Goal: Task Accomplishment & Management: Complete application form

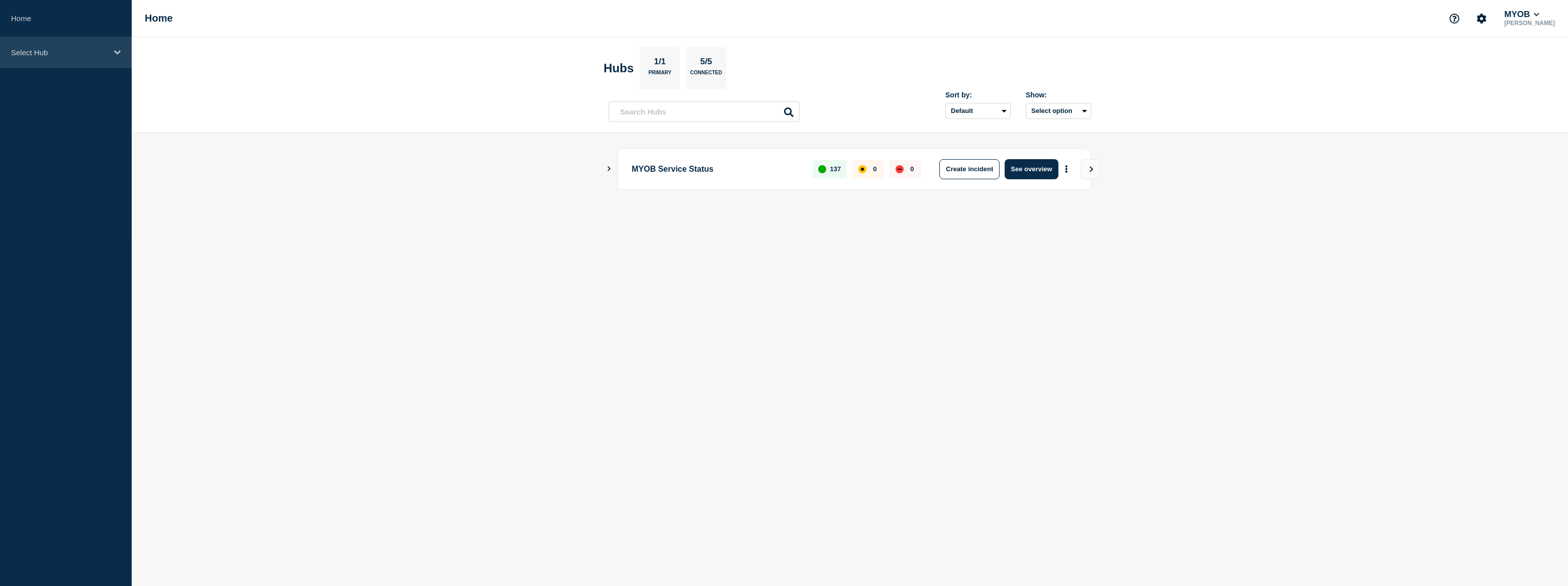
click at [74, 50] on p "Select Hub" at bounding box center [59, 52] width 96 height 9
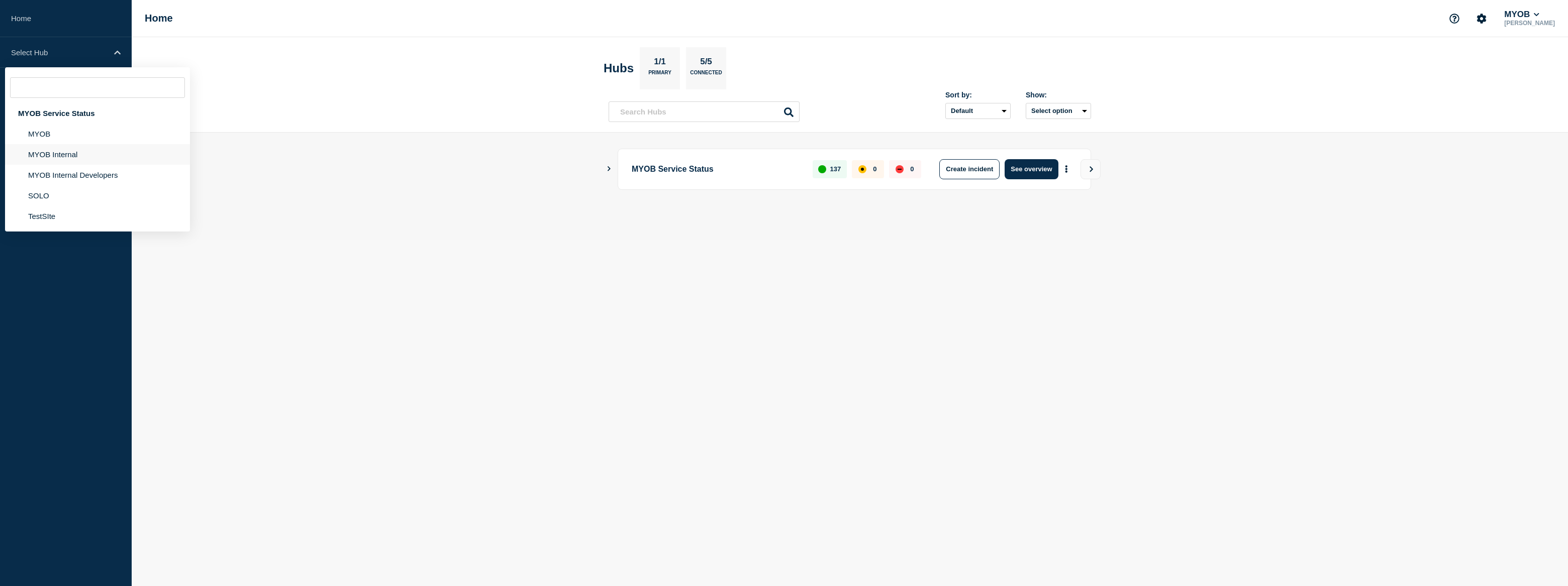
click at [106, 153] on li "MYOB Internal" at bounding box center [97, 154] width 185 height 20
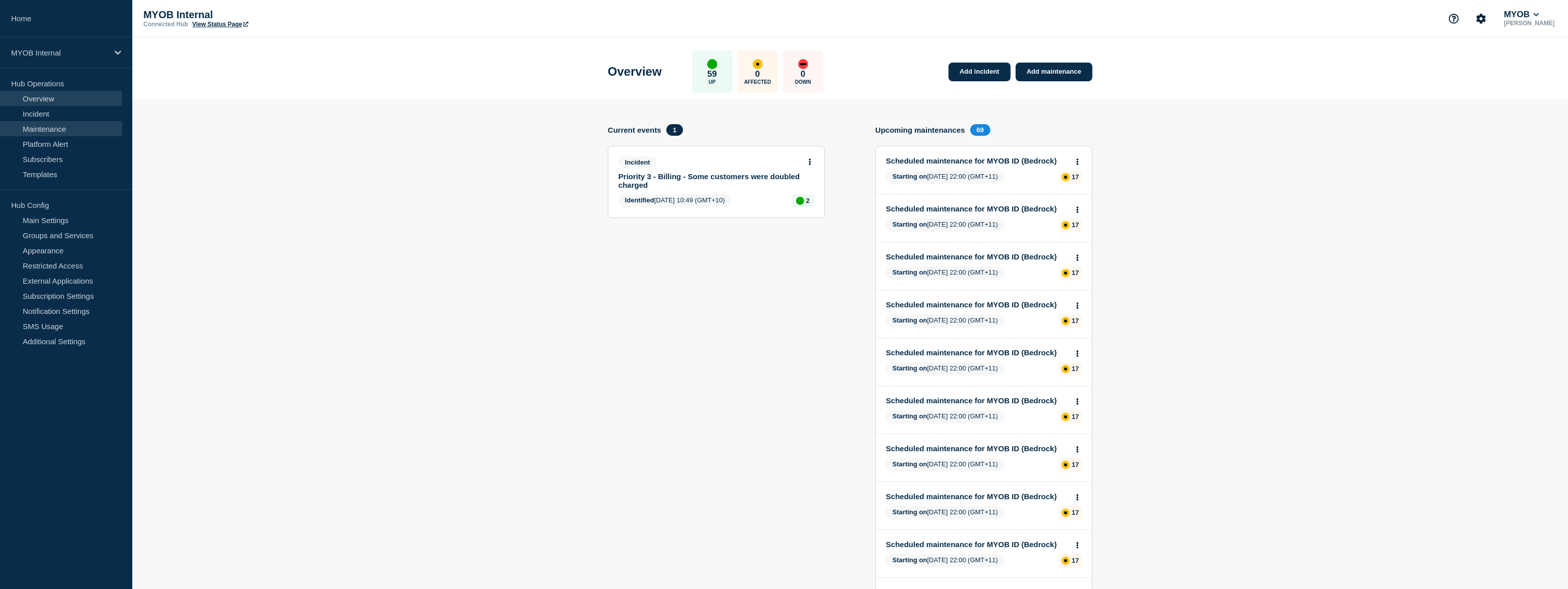
click at [37, 130] on link "Maintenance" at bounding box center [61, 128] width 122 height 15
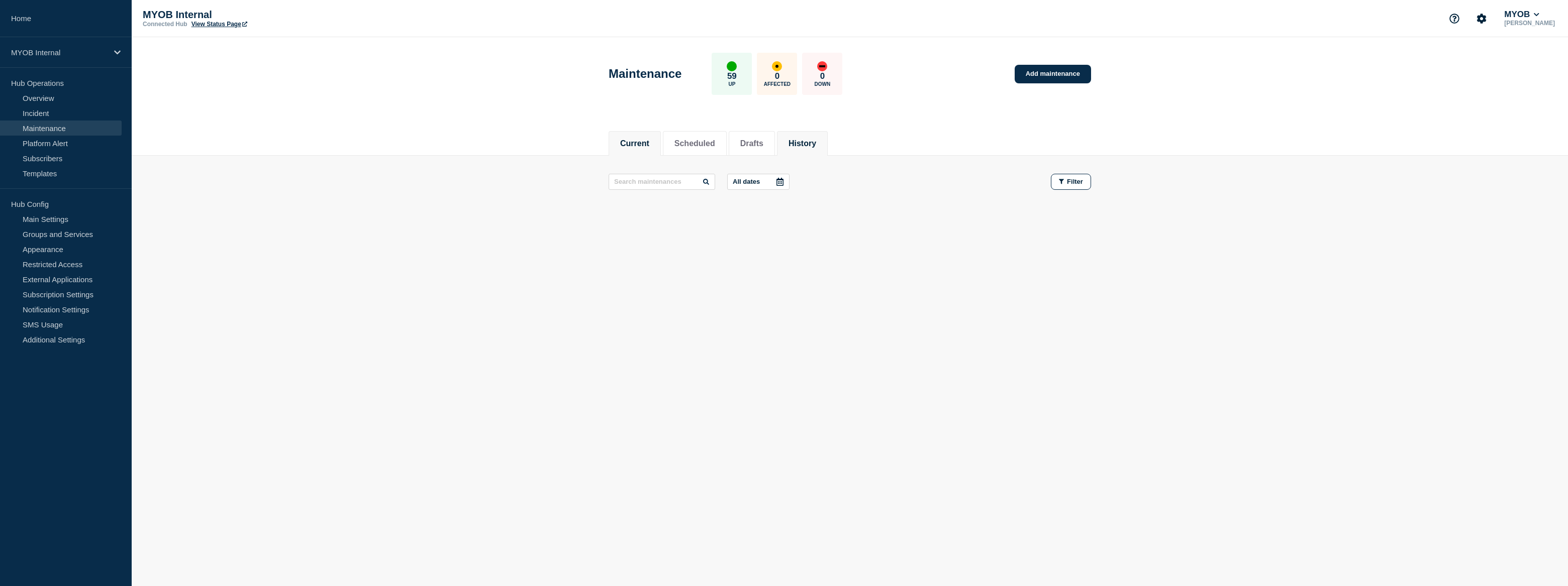
click at [816, 145] on button "History" at bounding box center [802, 143] width 28 height 9
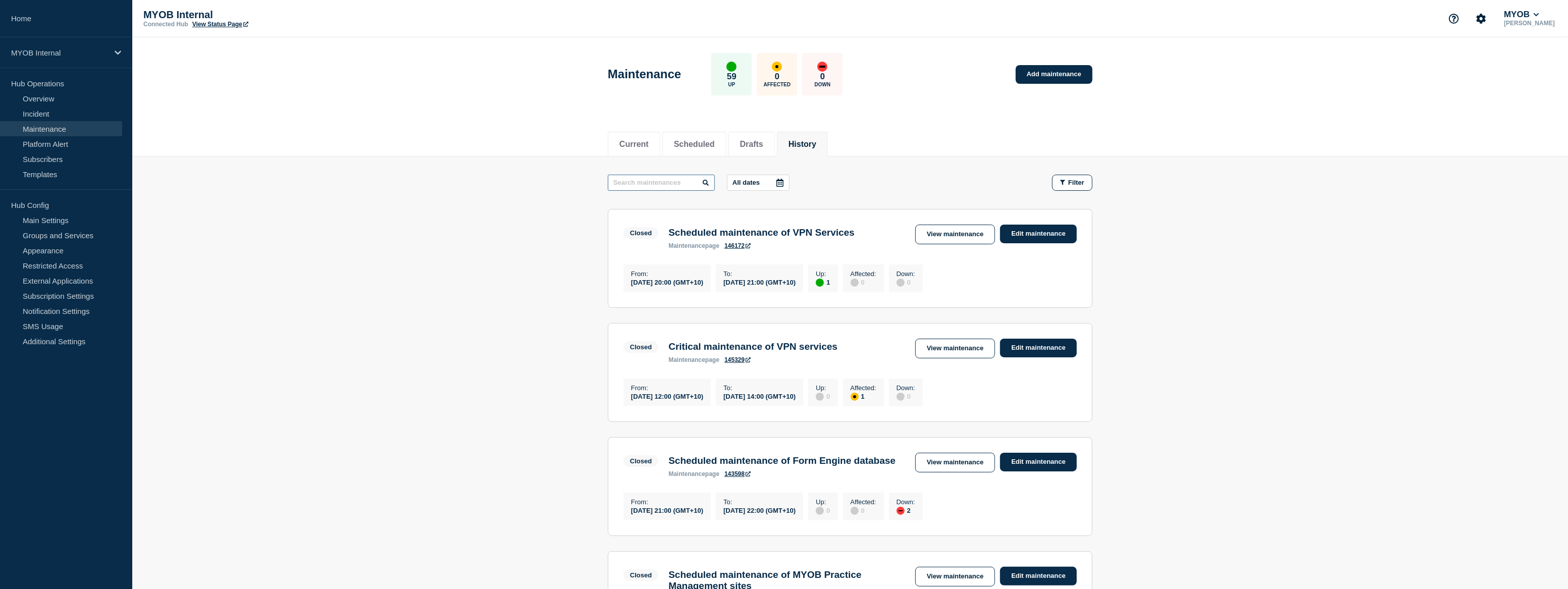
click at [640, 186] on input "text" at bounding box center [661, 182] width 107 height 16
type input "MYOB ID"
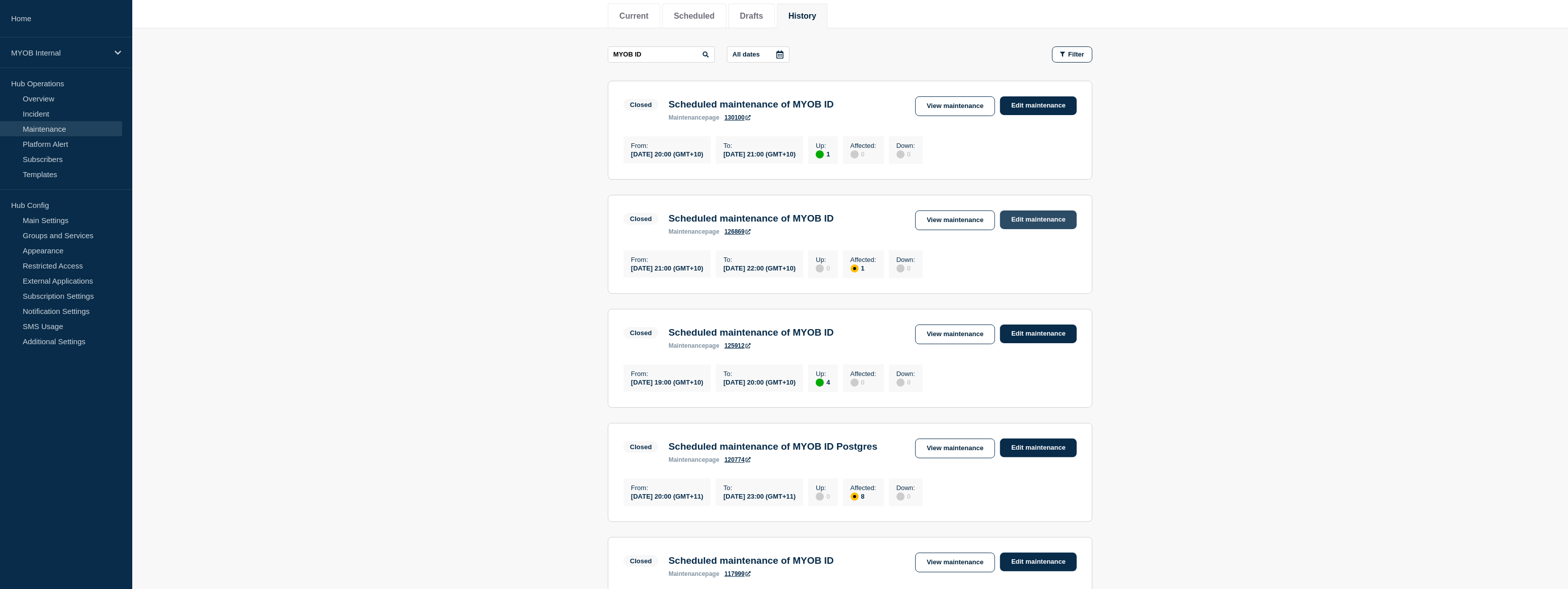
scroll to position [91, 0]
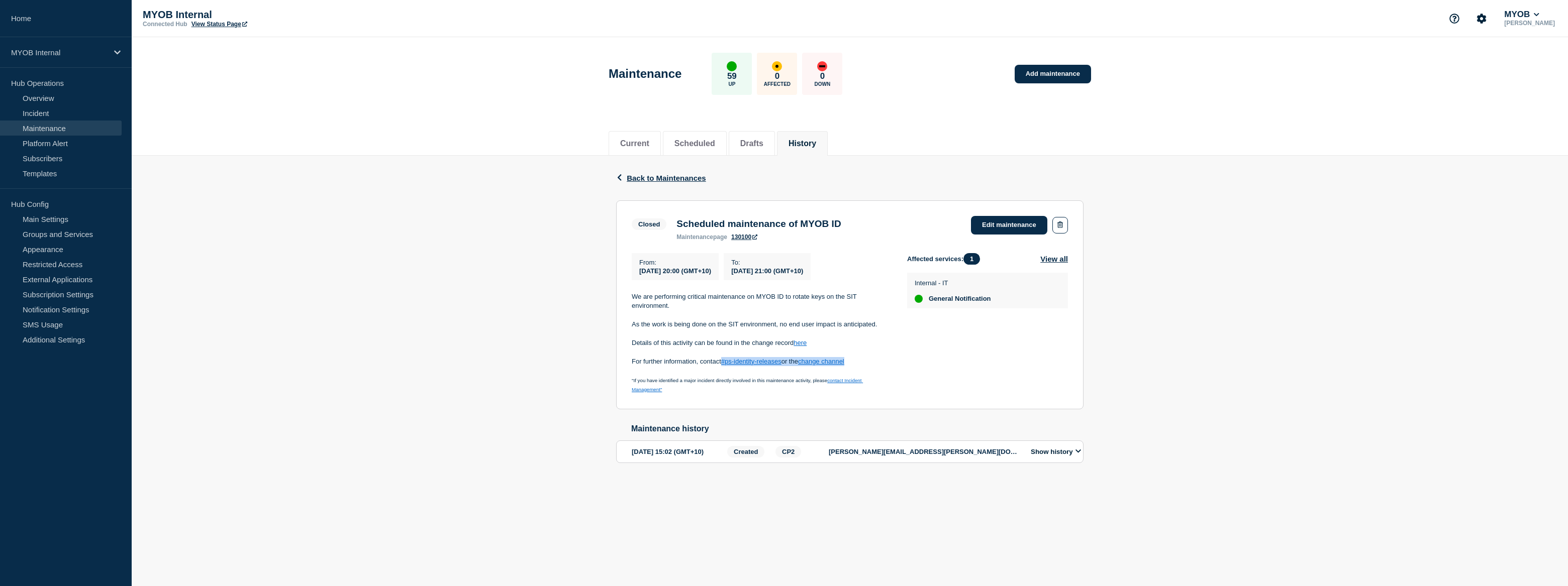
drag, startPoint x: 859, startPoint y: 366, endPoint x: 720, endPoint y: 361, distance: 139.1
click at [720, 361] on p "For further information, contact #ps-identity-releases or the change channel" at bounding box center [761, 361] width 259 height 9
drag, startPoint x: 866, startPoint y: 225, endPoint x: 672, endPoint y: 219, distance: 194.1
click at [672, 219] on div "Scheduled maintenance of MYOB ID maintenance page 130100" at bounding box center [759, 230] width 174 height 22
copy h3 "Scheduled maintenance of MYOB ID"
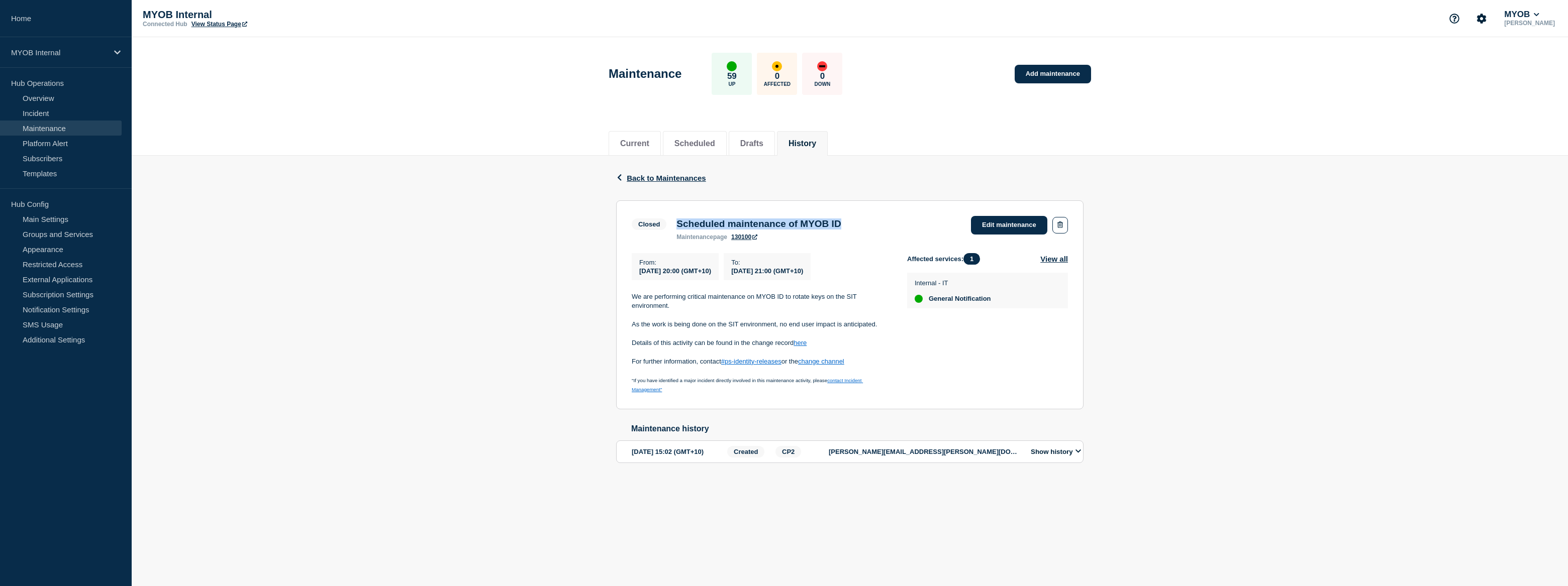
copy h3 "Scheduled maintenance of MYOB ID"
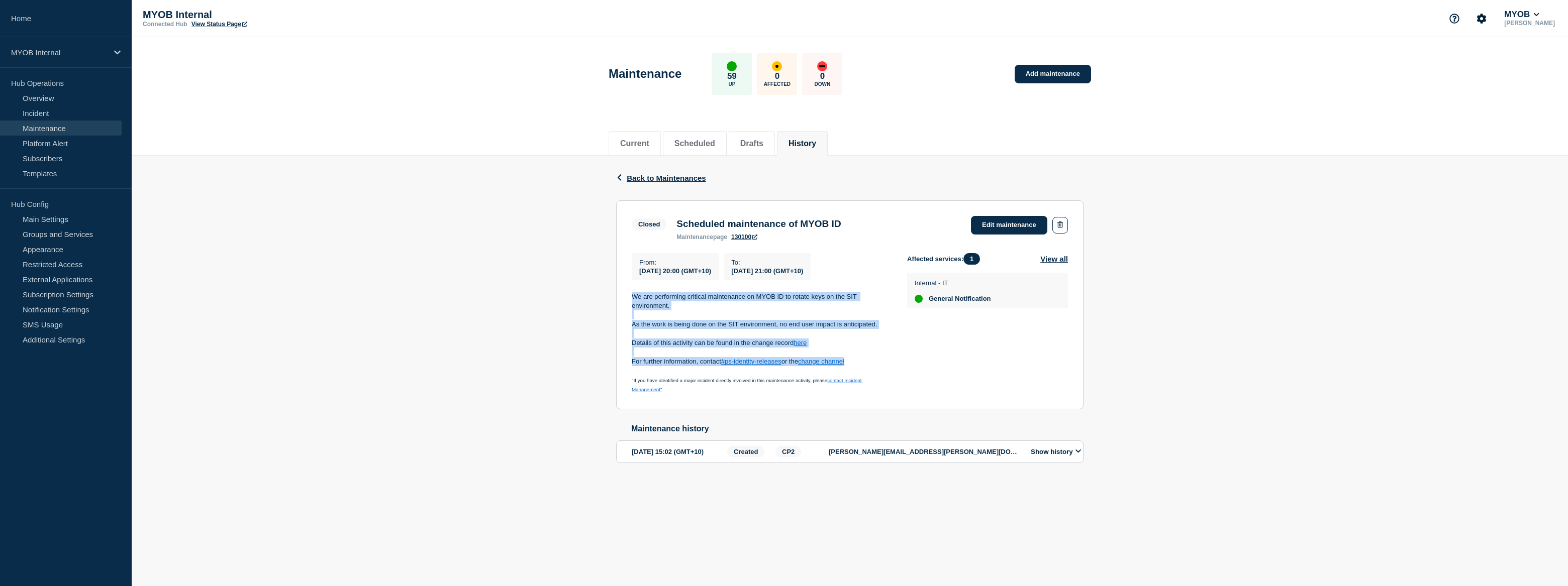
drag, startPoint x: 864, startPoint y: 363, endPoint x: 607, endPoint y: 296, distance: 265.6
click at [607, 296] on div "Back Back to Maintenances Closed Scheduled maintenance of MYOB ID From 2025-07-…" at bounding box center [849, 325] width 1436 height 339
copy div "We are performing critical maintenance on MYOB ID to rotate keys on the SIT env…"
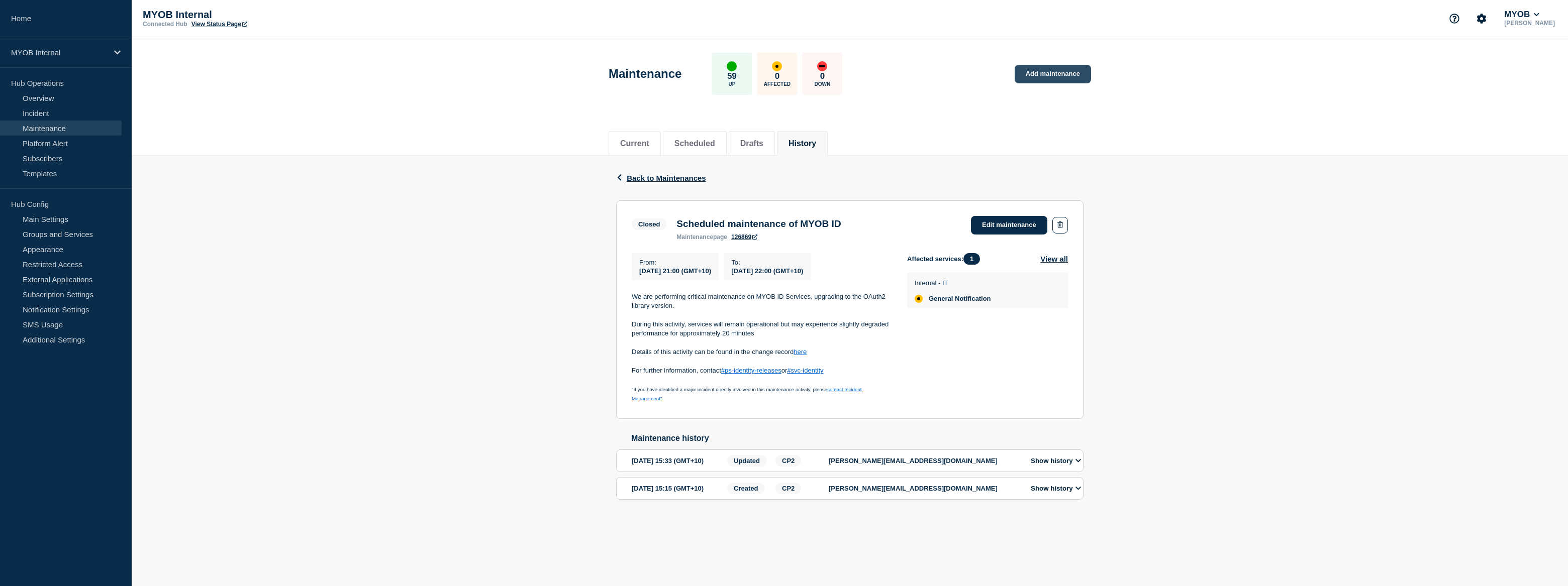
click at [1047, 74] on link "Add maintenance" at bounding box center [1053, 74] width 77 height 19
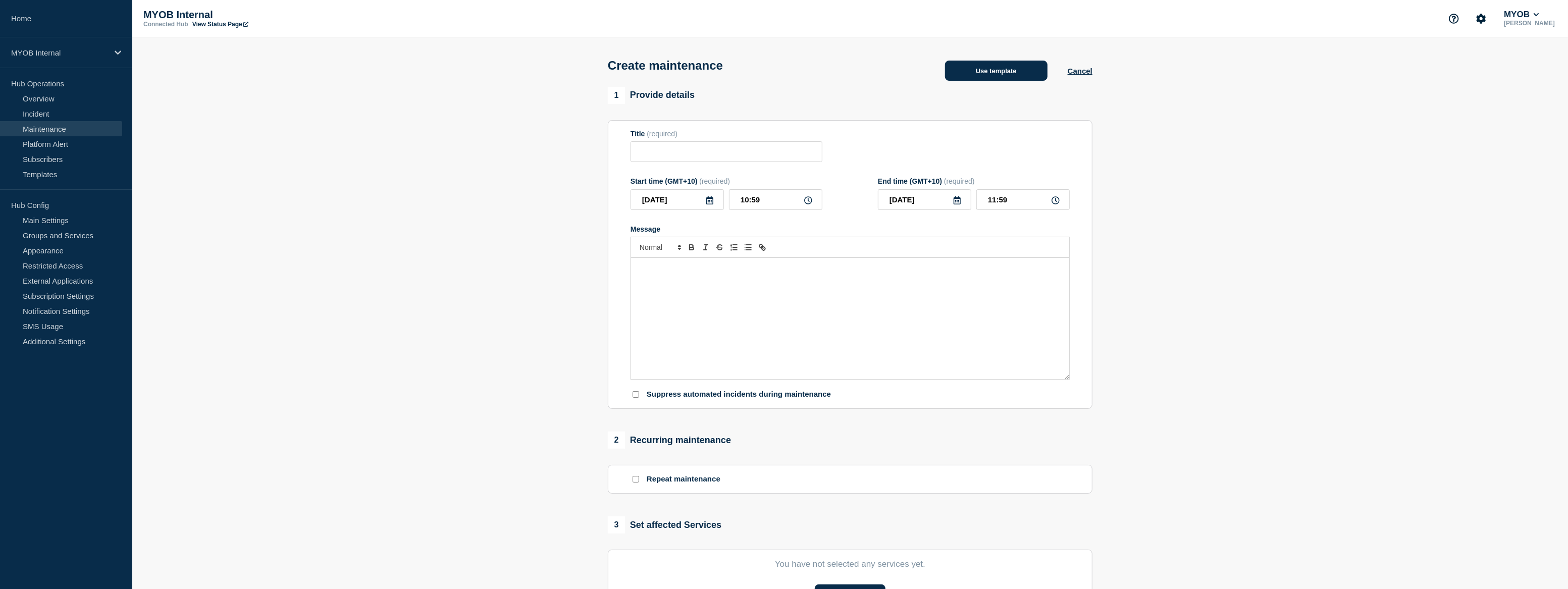
click at [1019, 70] on button "Use template" at bounding box center [996, 71] width 102 height 20
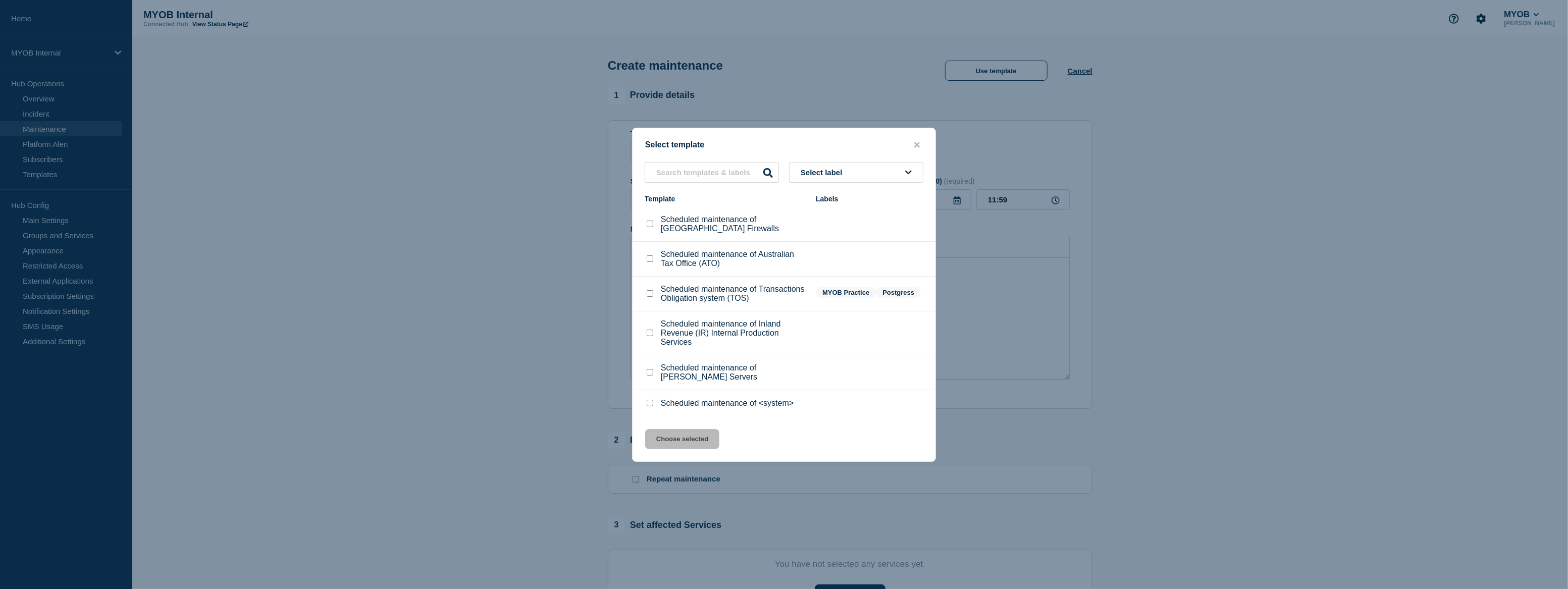
click at [660, 408] on div "Scheduled maintenance of <system>" at bounding box center [725, 403] width 161 height 10
drag, startPoint x: 651, startPoint y: 404, endPoint x: 669, endPoint y: 426, distance: 28.4
click at [651, 404] on input "Scheduled maintenance of <system> checkbox" at bounding box center [650, 403] width 7 height 7
checkbox input "true"
click at [676, 442] on button "Choose selected" at bounding box center [682, 439] width 74 height 20
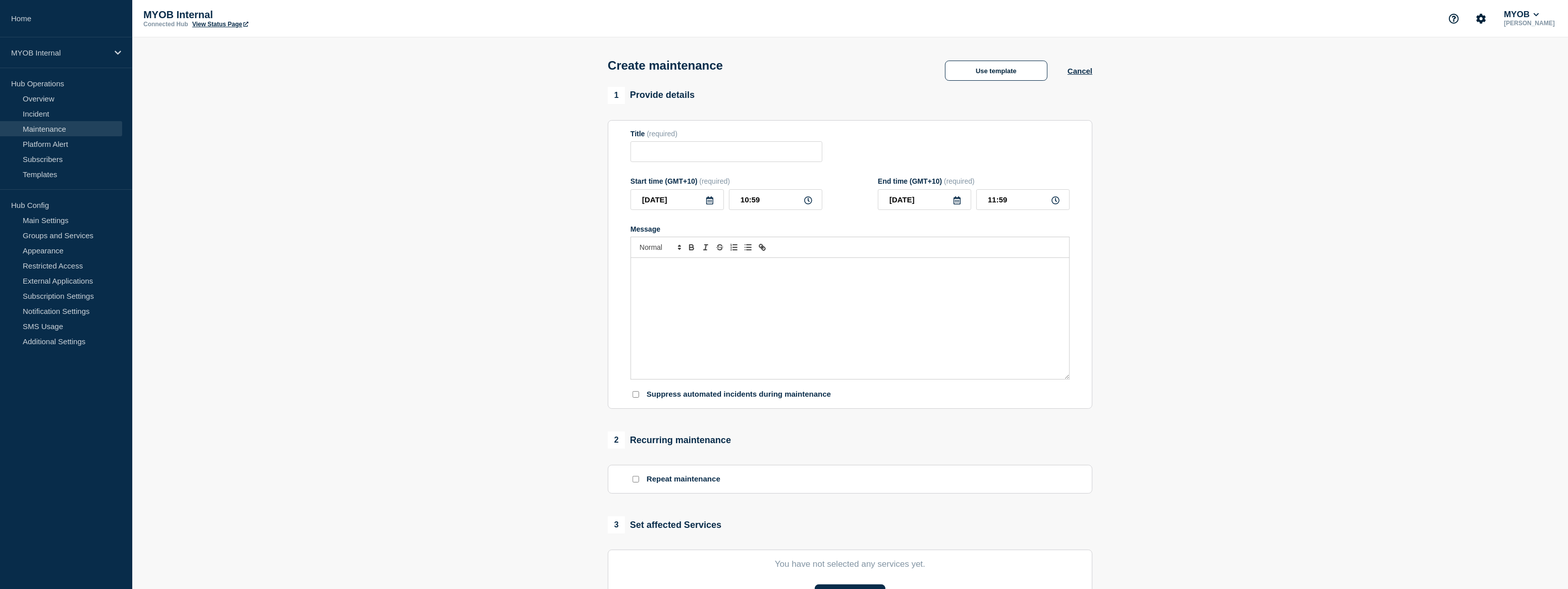
type input "Scheduled maintenance of <system>"
type input "12:59"
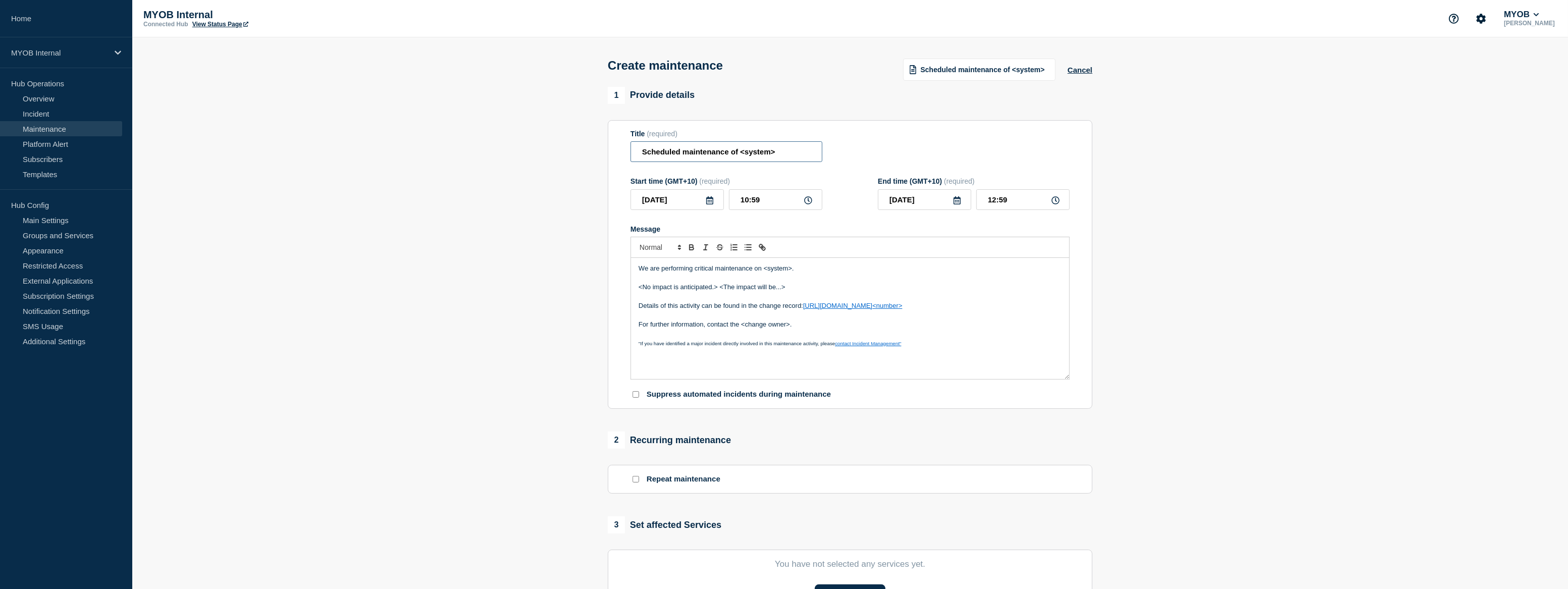
click at [706, 146] on input "Scheduled maintenance of <system>" at bounding box center [726, 151] width 192 height 20
click at [706, 145] on input "Scheduled maintenance of <system>" at bounding box center [726, 151] width 192 height 20
paste input "MYOB ID"
type input "Scheduled maintenance of MYOB ID"
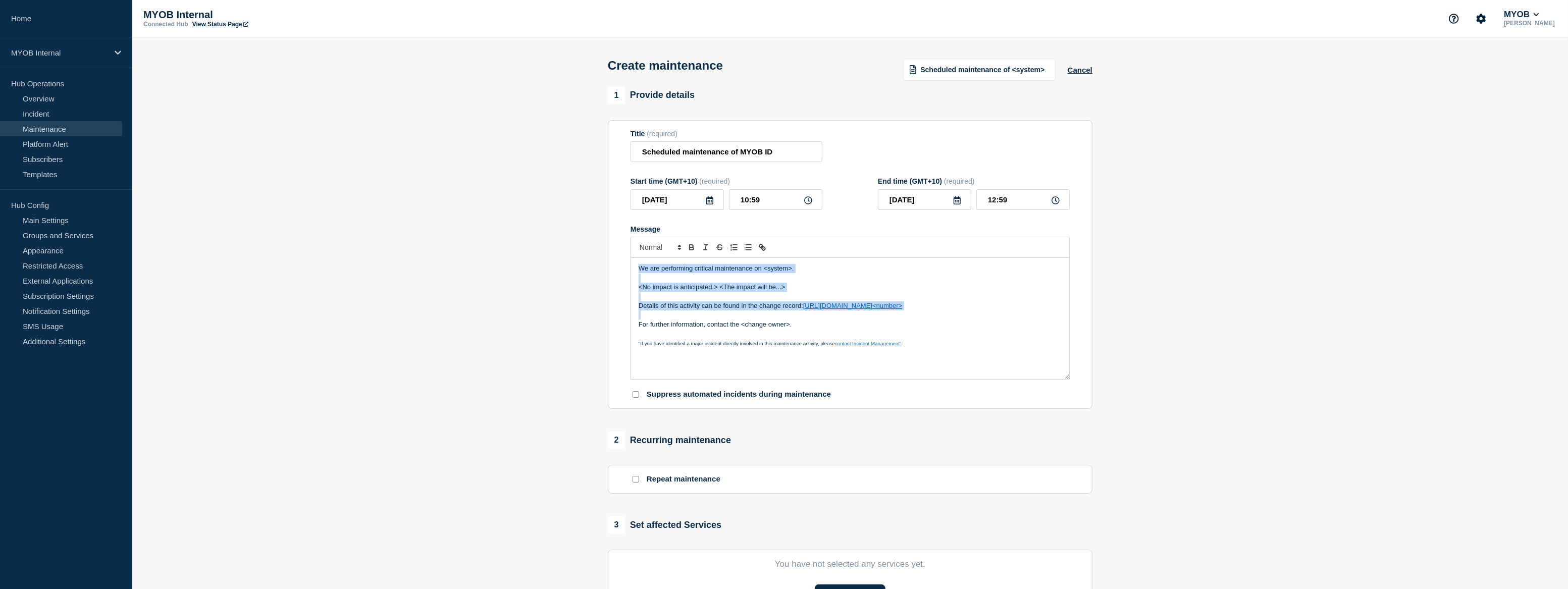
drag, startPoint x: 814, startPoint y: 318, endPoint x: 613, endPoint y: 271, distance: 206.4
click at [613, 271] on section "Title (required) Scheduled maintenance of MYOB ID Start time (GMT+10) (required…" at bounding box center [850, 265] width 485 height 289
click at [802, 342] on p ""If you have identified a major incident directly involved in this maintenance …" at bounding box center [850, 343] width 423 height 9
drag, startPoint x: 809, startPoint y: 326, endPoint x: 615, endPoint y: 261, distance: 204.6
click at [615, 261] on section "Title (required) Scheduled maintenance of MYOB ID Start time (GMT+10) (required…" at bounding box center [850, 265] width 485 height 289
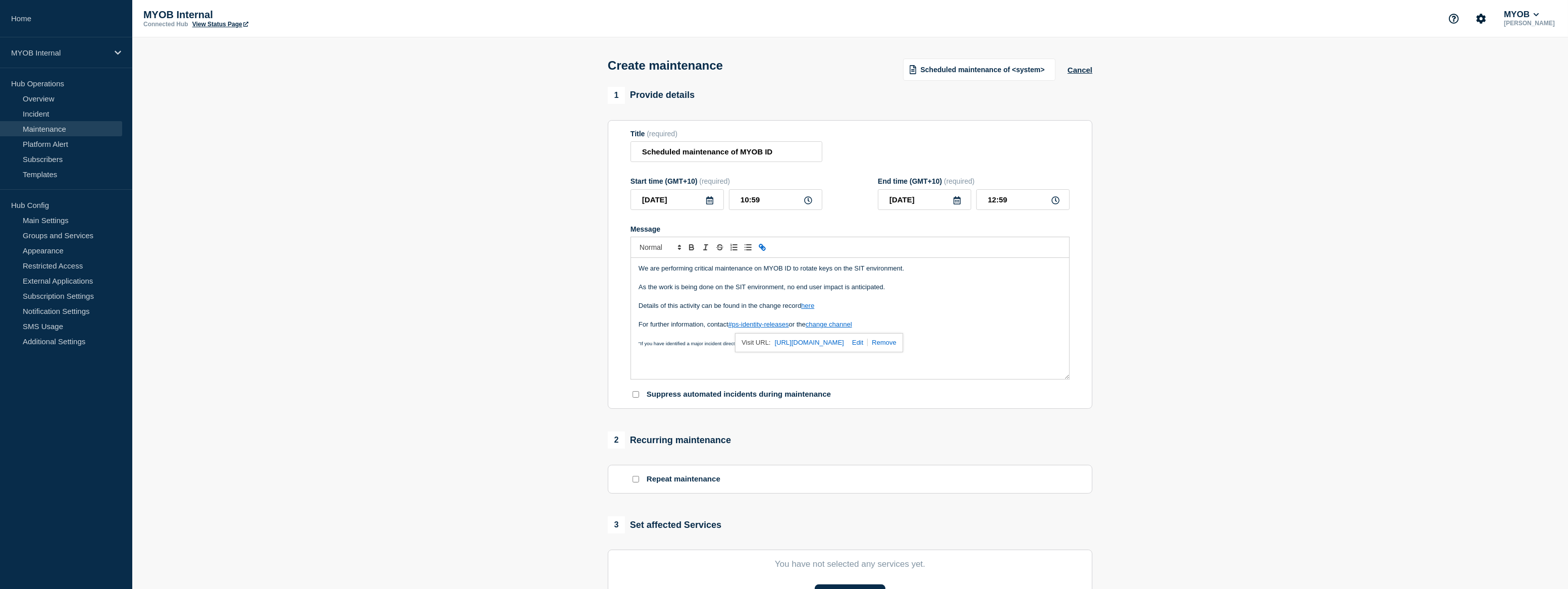
drag, startPoint x: 847, startPoint y: 327, endPoint x: 843, endPoint y: 345, distance: 18.4
click at [843, 345] on link "https://myob.slack.com/archives/C0932QW4K4M" at bounding box center [809, 343] width 69 height 13
click at [896, 343] on link at bounding box center [882, 343] width 29 height 7
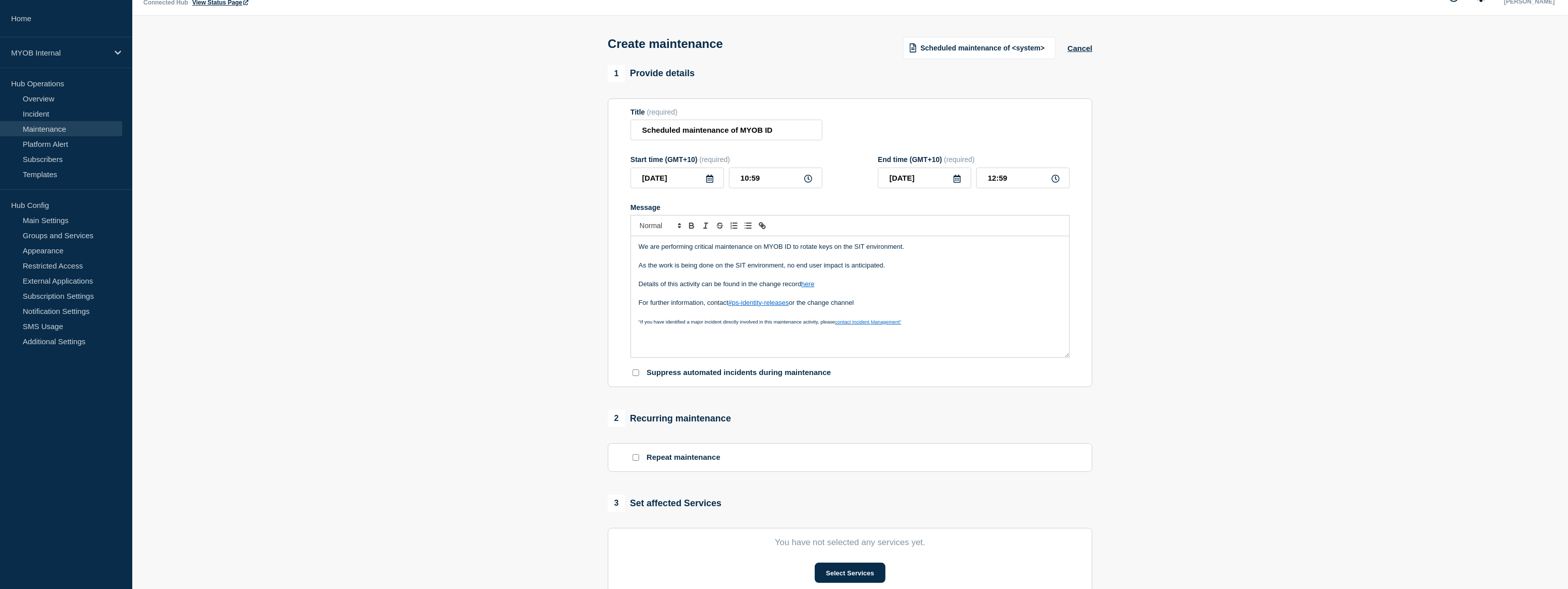
scroll to position [137, 0]
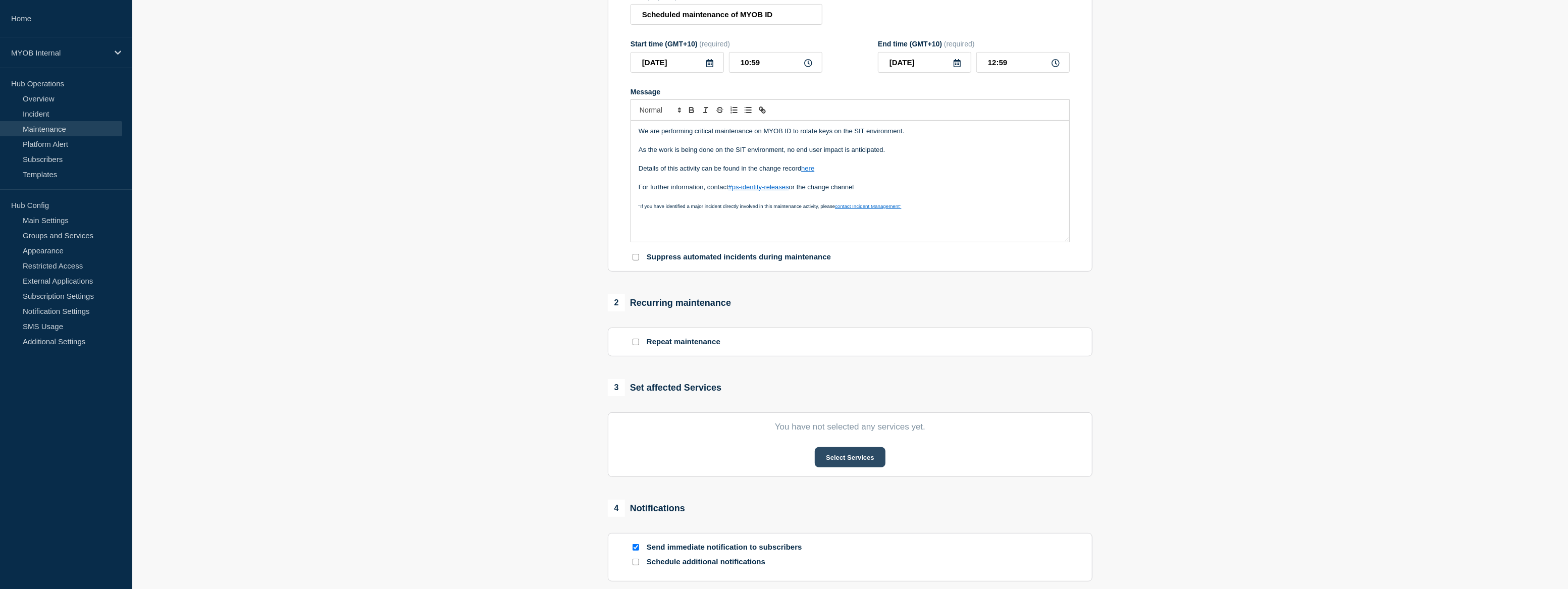
click at [838, 464] on button "Select Services" at bounding box center [850, 457] width 70 height 20
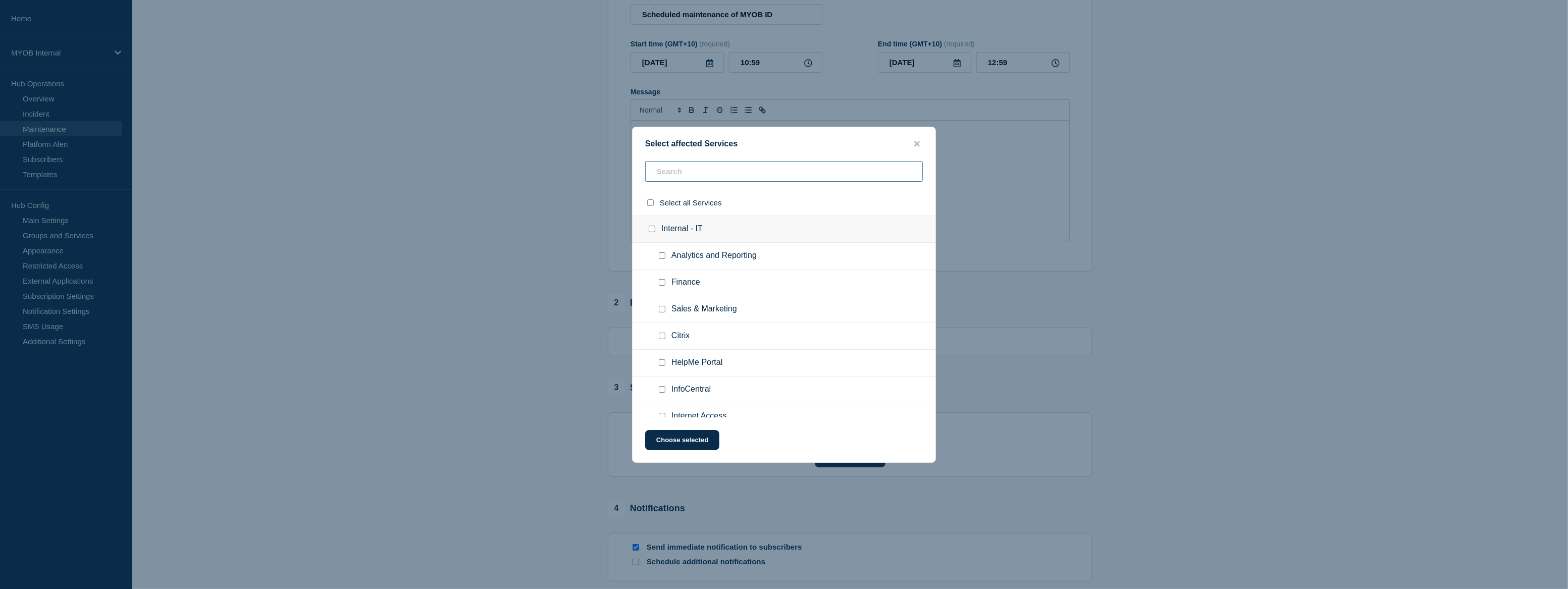
click at [748, 173] on input "text" at bounding box center [783, 171] width 277 height 20
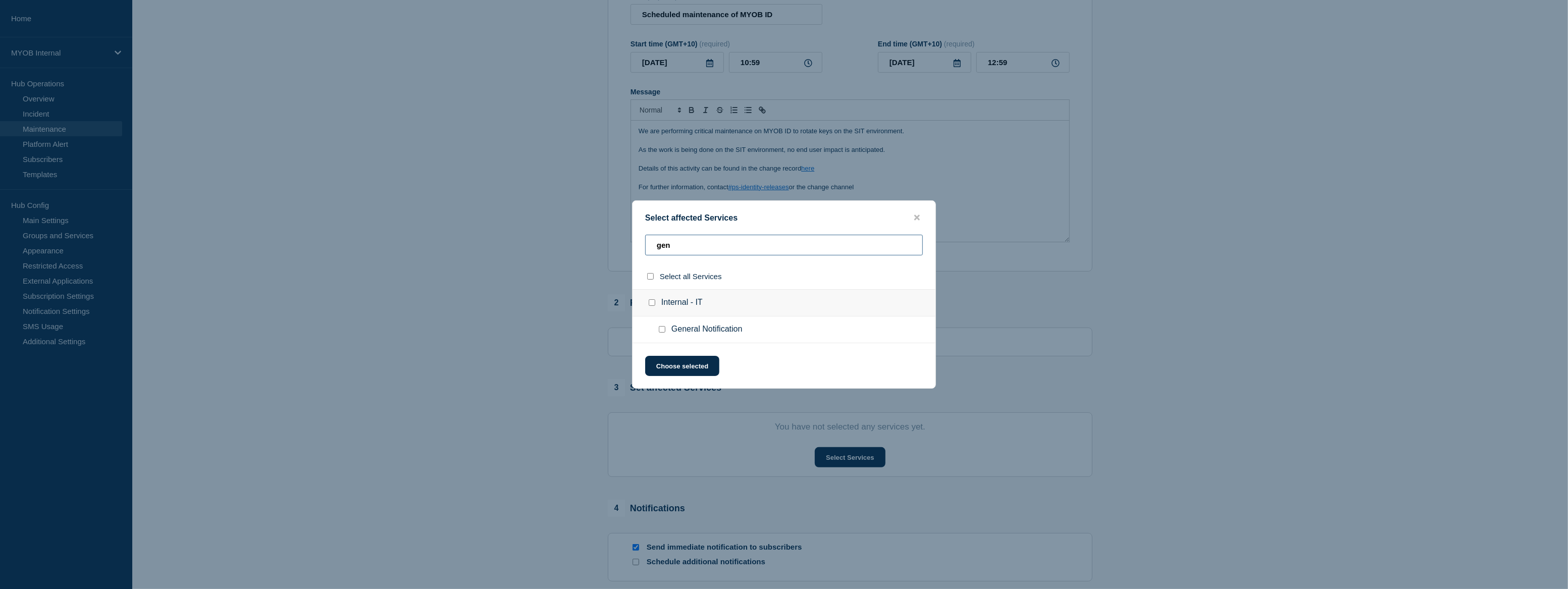
type input "gen"
click at [659, 331] on input "General Notification checkbox" at bounding box center [662, 329] width 7 height 7
checkbox input "true"
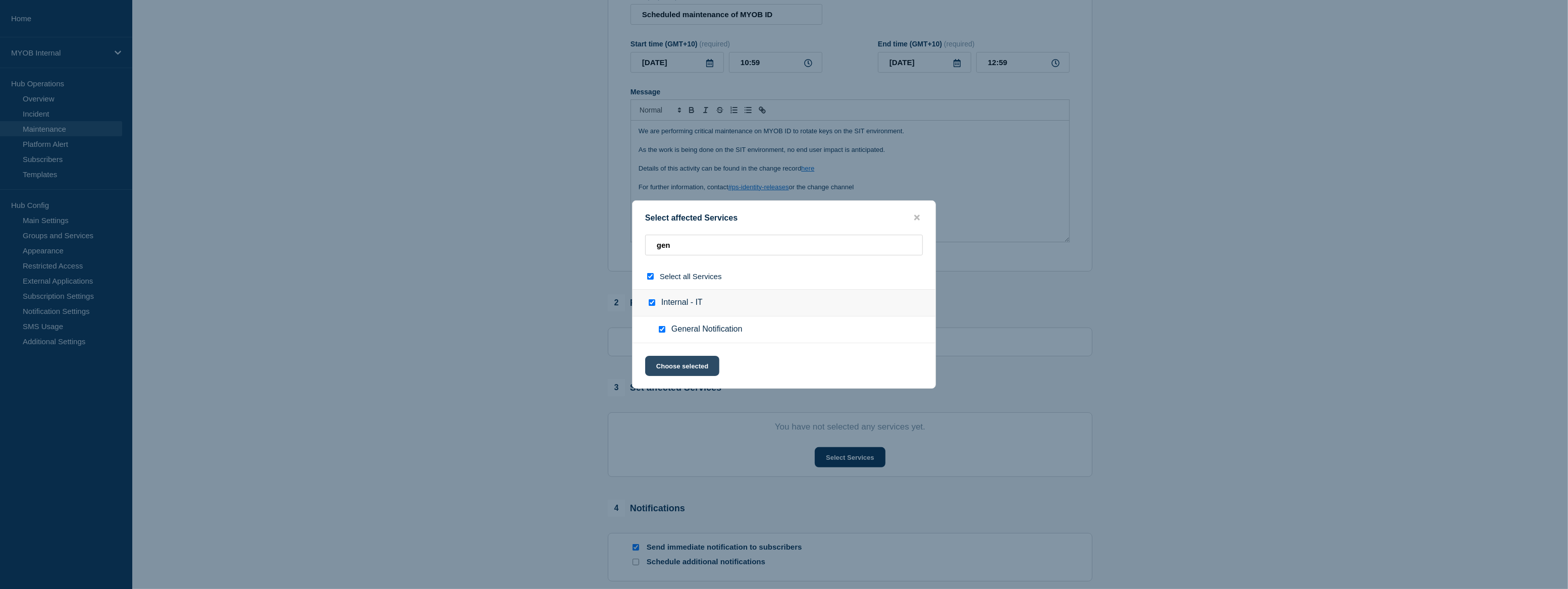
click at [683, 364] on button "Choose selected" at bounding box center [682, 366] width 74 height 20
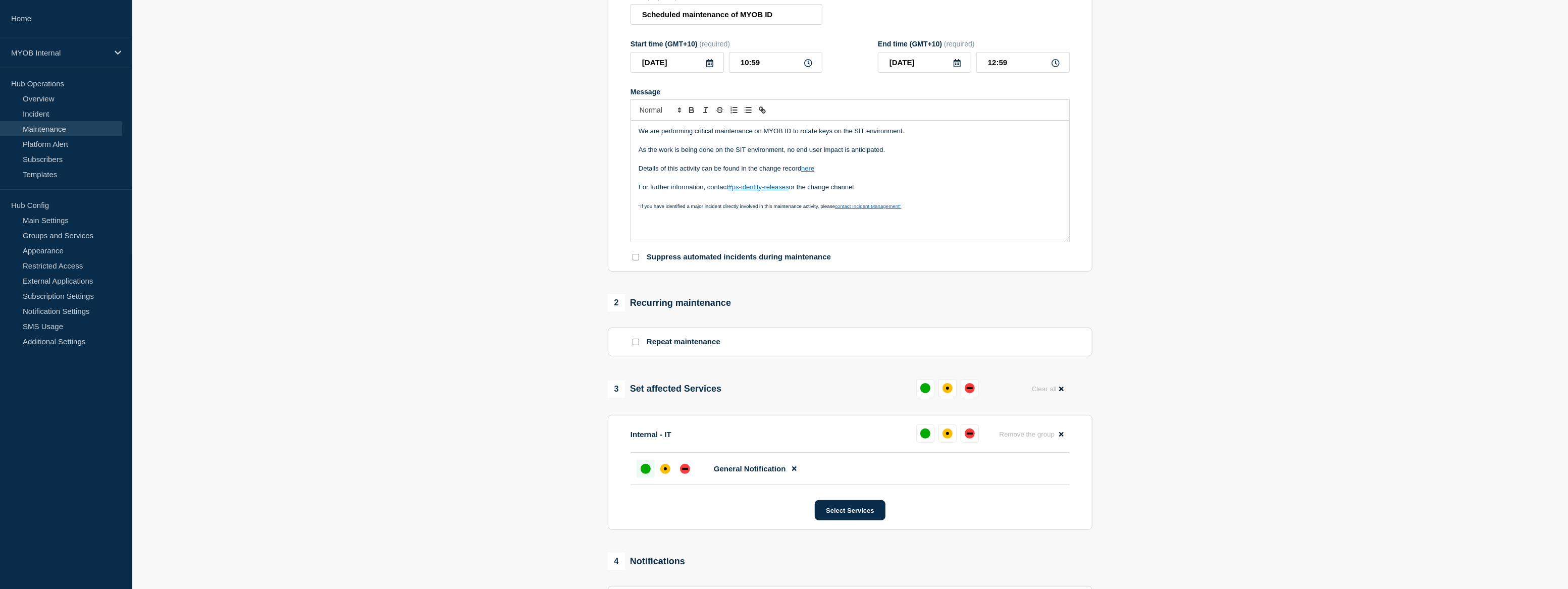
click at [644, 473] on div "up" at bounding box center [646, 469] width 10 height 10
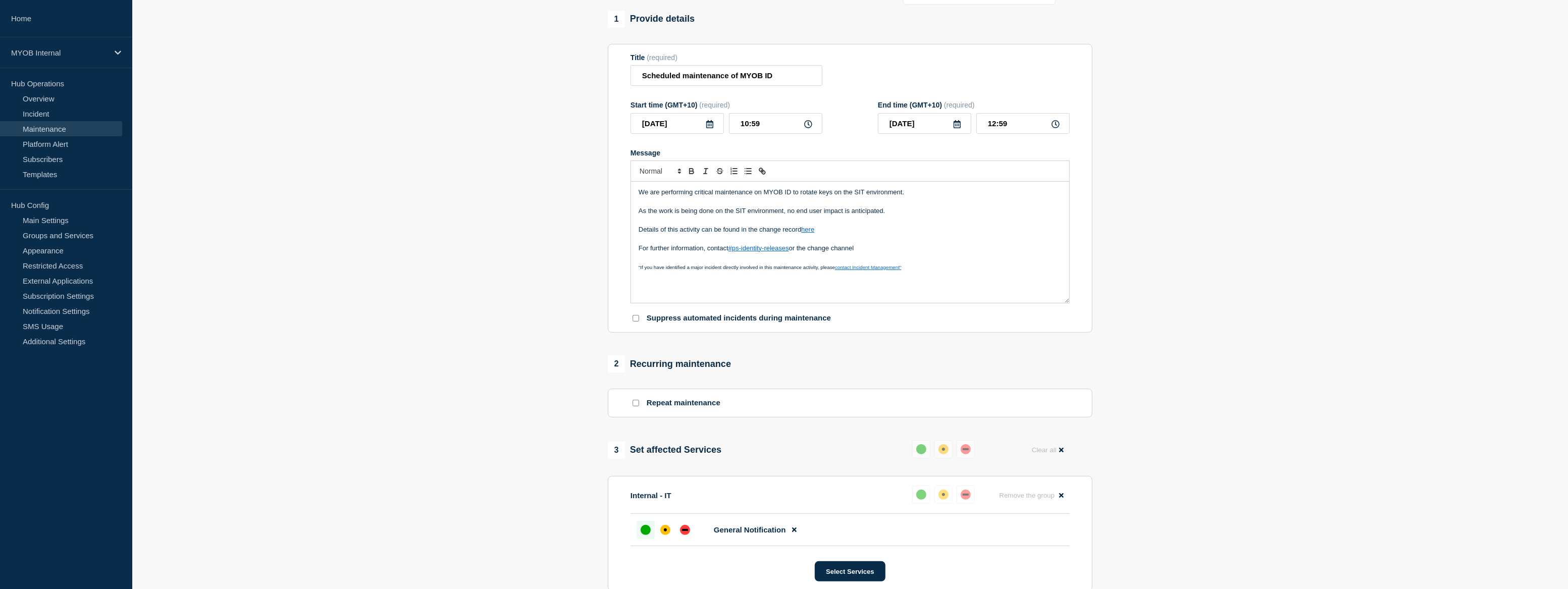
scroll to position [45, 0]
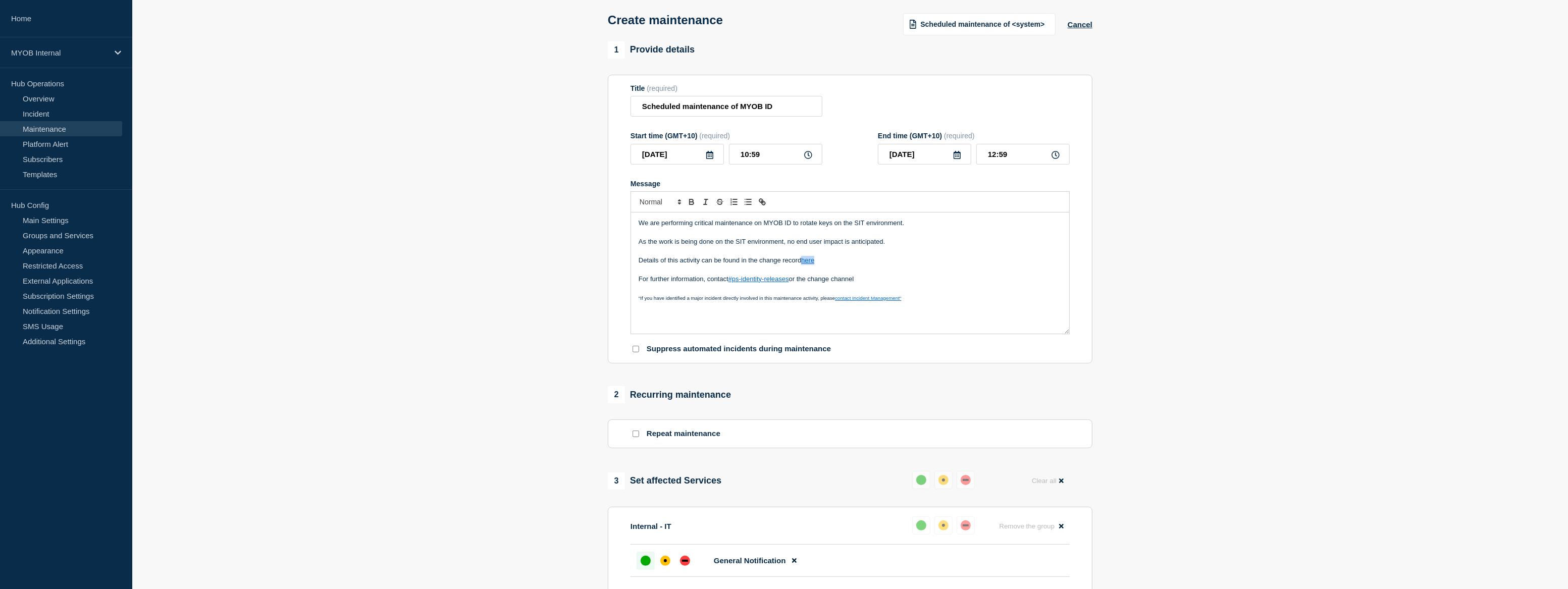
drag, startPoint x: 822, startPoint y: 263, endPoint x: 803, endPoint y: 264, distance: 19.0
click at [803, 264] on p "Details of this activity can be found in the change record here" at bounding box center [850, 260] width 423 height 9
paste input "ttps://myob.slack.com/archives/C03ML71AWAD/p1759192217836959"
type input "https://myob.slack.com/archives/C03ML71AWAD/p1759192217836959"
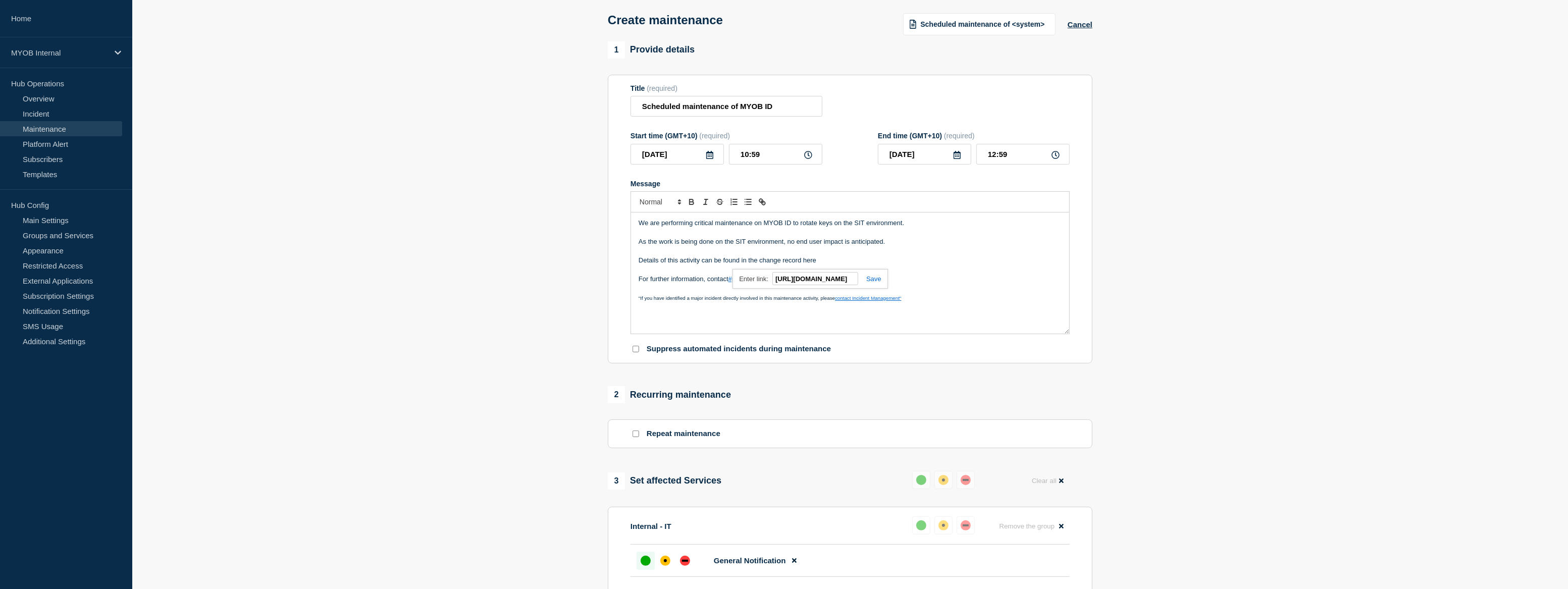
scroll to position [0, 0]
click at [878, 280] on link at bounding box center [870, 279] width 23 height 7
click at [975, 256] on p "Message" at bounding box center [850, 251] width 423 height 9
click at [707, 156] on icon at bounding box center [710, 155] width 8 height 8
click at [742, 184] on icon "button" at bounding box center [746, 186] width 12 height 12
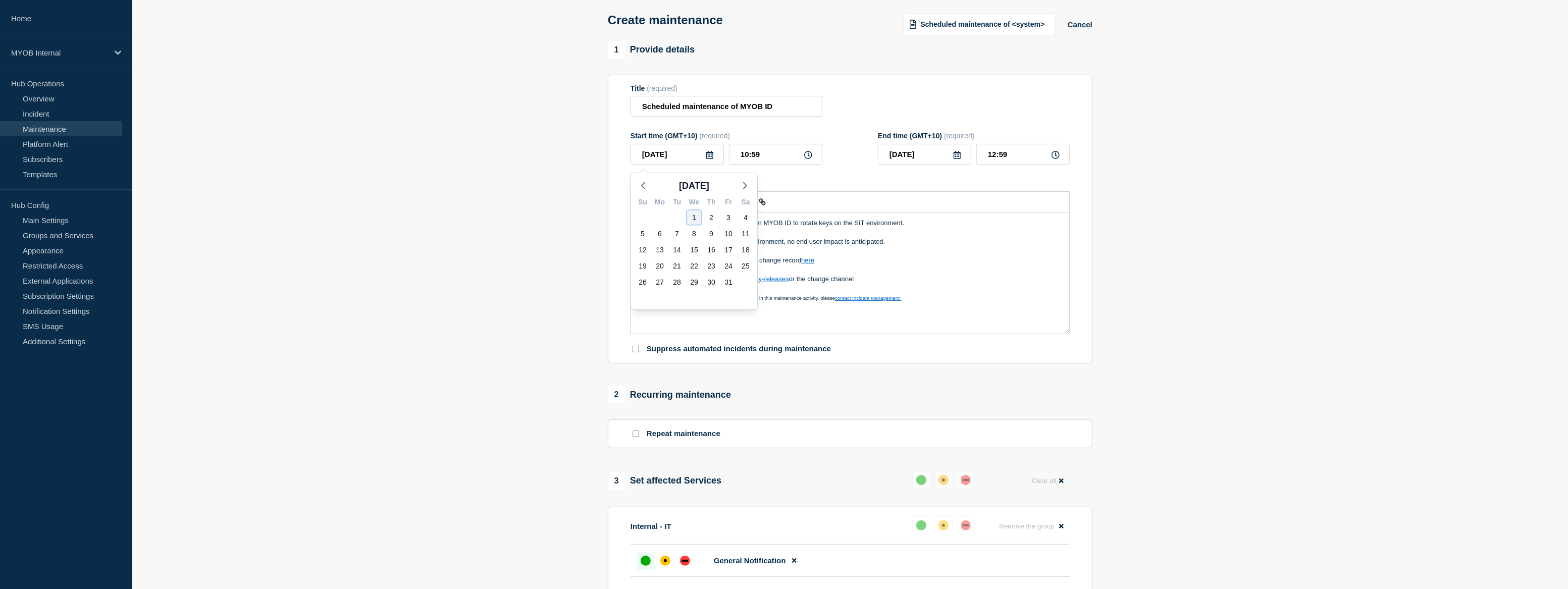
click at [692, 215] on div "1" at bounding box center [694, 217] width 14 height 14
type input "2025-10-01"
click at [751, 158] on input "10:59" at bounding box center [775, 154] width 93 height 20
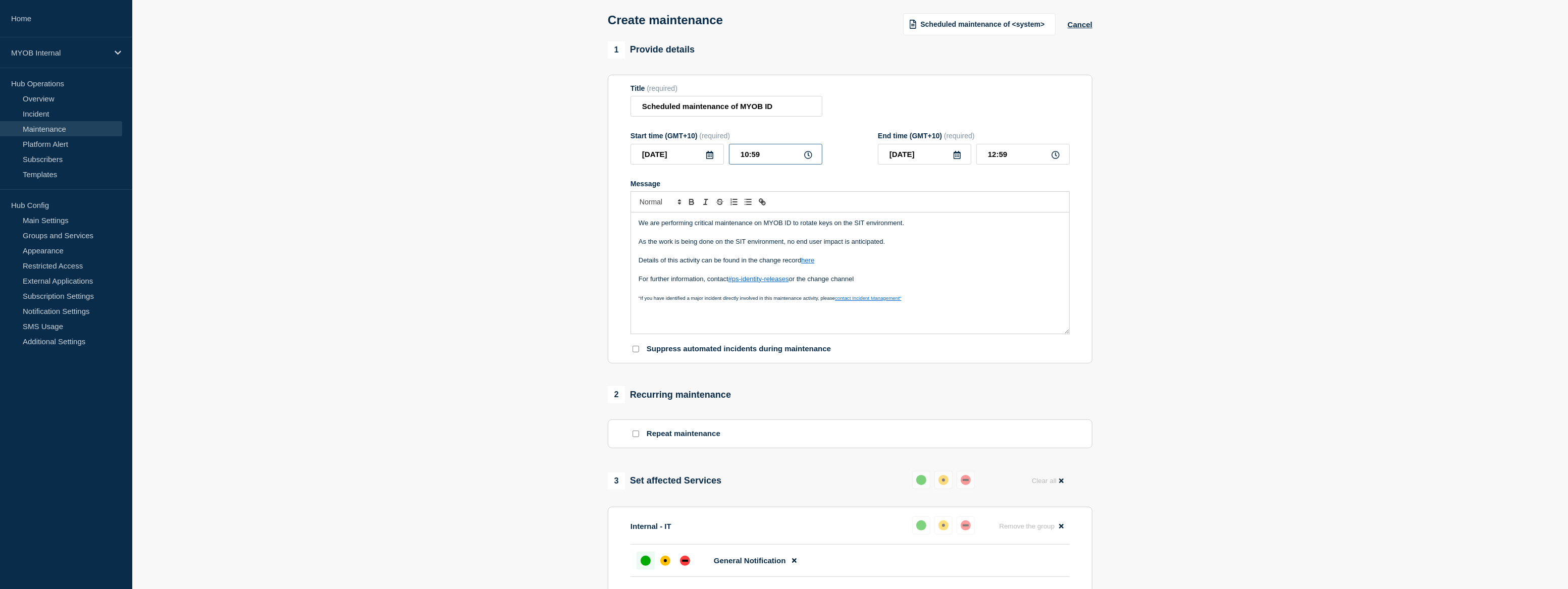
click at [751, 158] on input "10:59" at bounding box center [775, 154] width 93 height 20
type input "20:00"
click at [992, 151] on input "22:00" at bounding box center [1023, 154] width 93 height 20
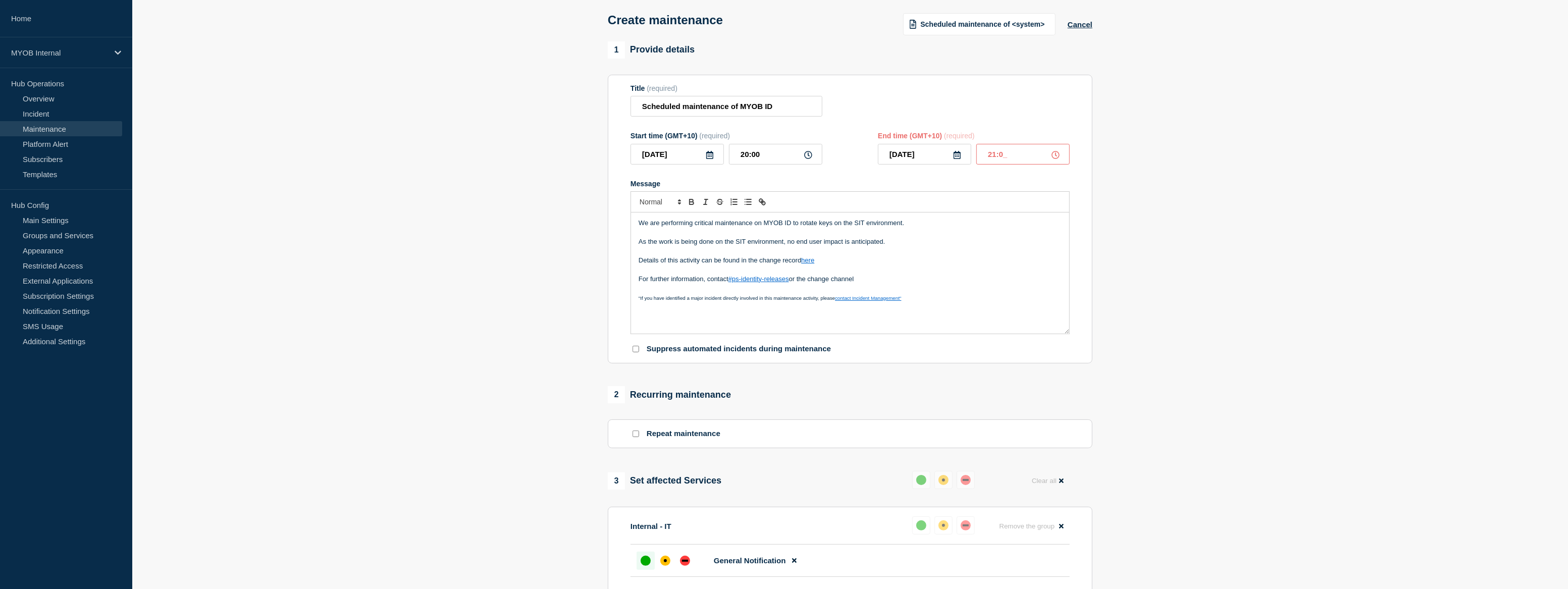
type input "21:00"
drag, startPoint x: 1259, startPoint y: 282, endPoint x: 1251, endPoint y: 251, distance: 32.0
click at [1256, 275] on section "1 Provide details Title (required) Scheduled maintenance of MYOB ID Start time …" at bounding box center [850, 418] width 1436 height 753
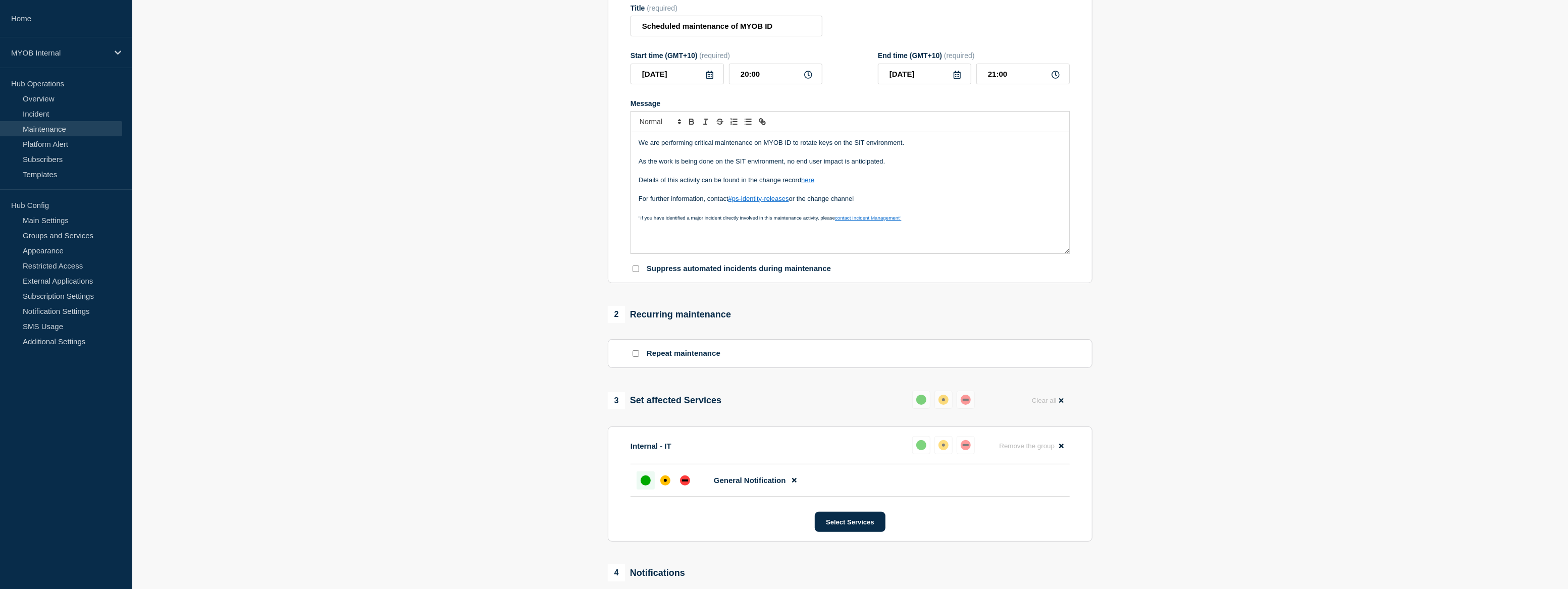
scroll to position [91, 0]
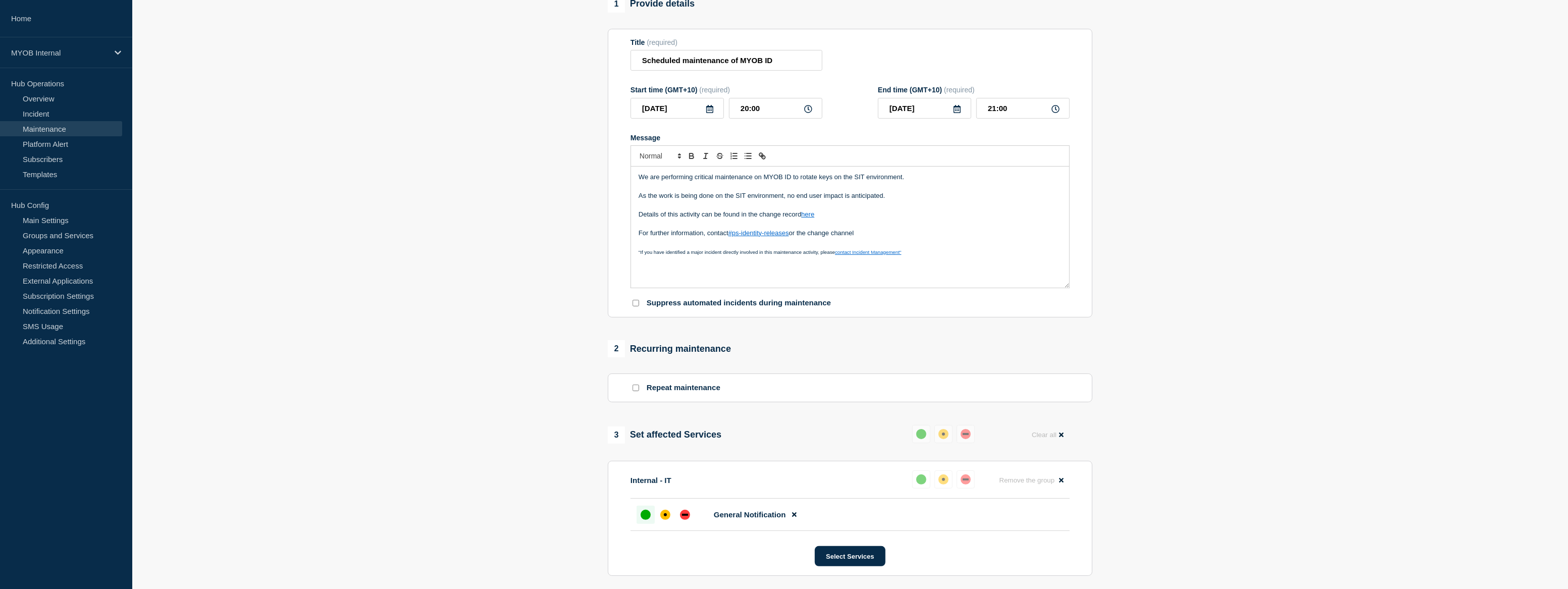
click at [1297, 230] on section "1 Provide details Title (required) Scheduled maintenance of MYOB ID Start time …" at bounding box center [850, 372] width 1436 height 753
drag, startPoint x: 861, startPoint y: 234, endPoint x: 813, endPoint y: 232, distance: 48.0
click at [813, 232] on p "For further information, contact #ps-identity-releases or the change channel" at bounding box center [850, 233] width 423 height 9
paste input "https://myob.slack.com/archives/C09HCK7CC15"
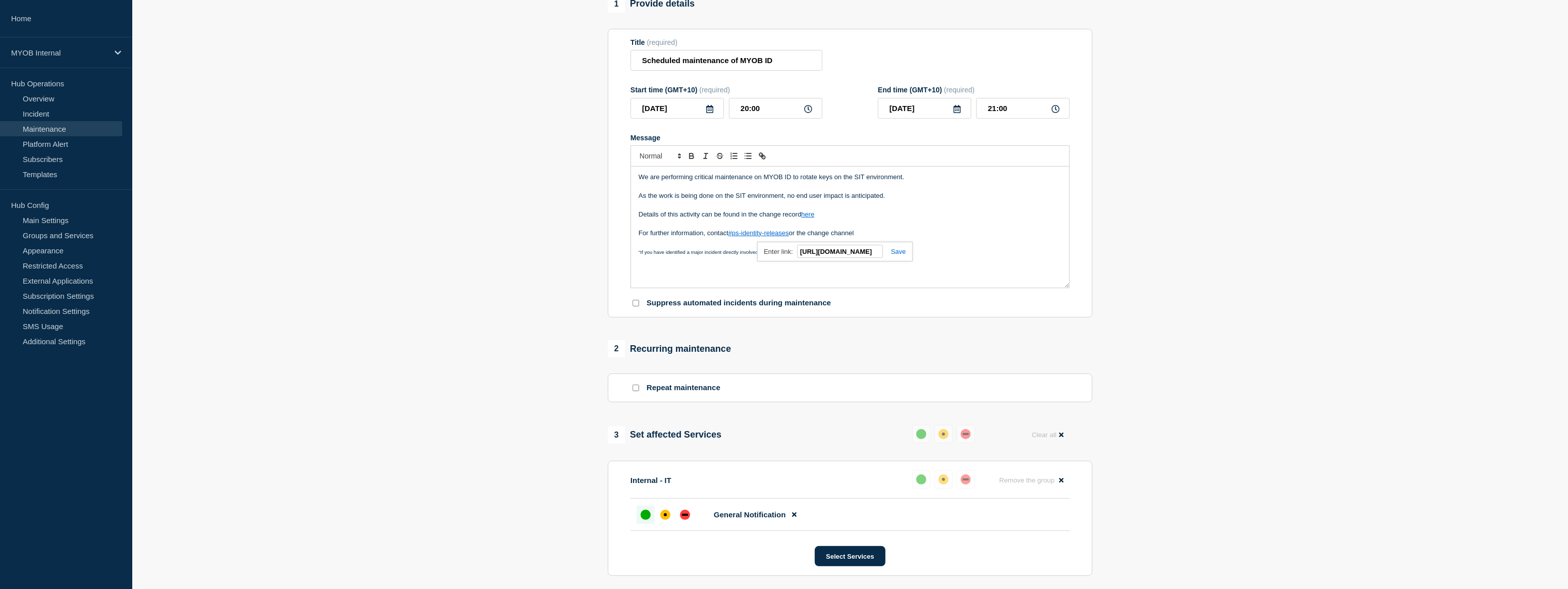
type input "https://myob.slack.com/archives/C09HCK7CC15"
click at [904, 251] on link at bounding box center [894, 251] width 23 height 7
click at [983, 218] on p "Details of this activity can be found in the change record here" at bounding box center [850, 214] width 423 height 9
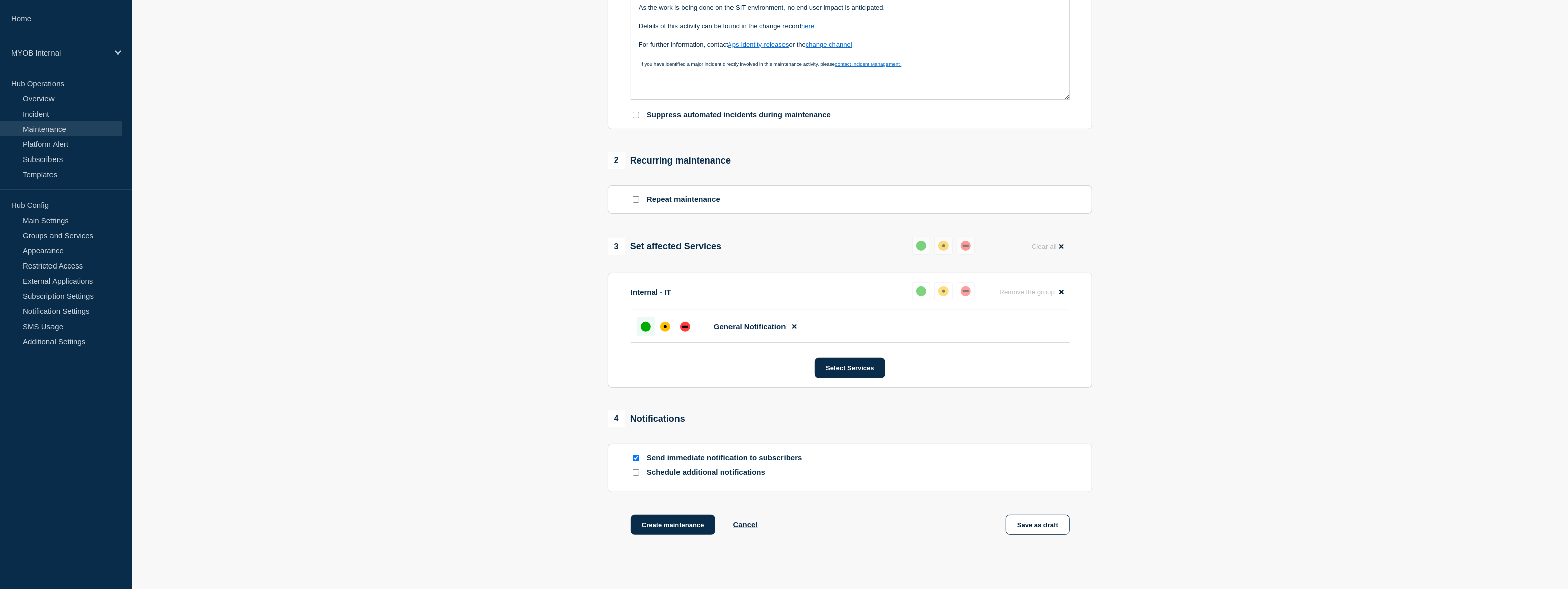
scroll to position [344, 0]
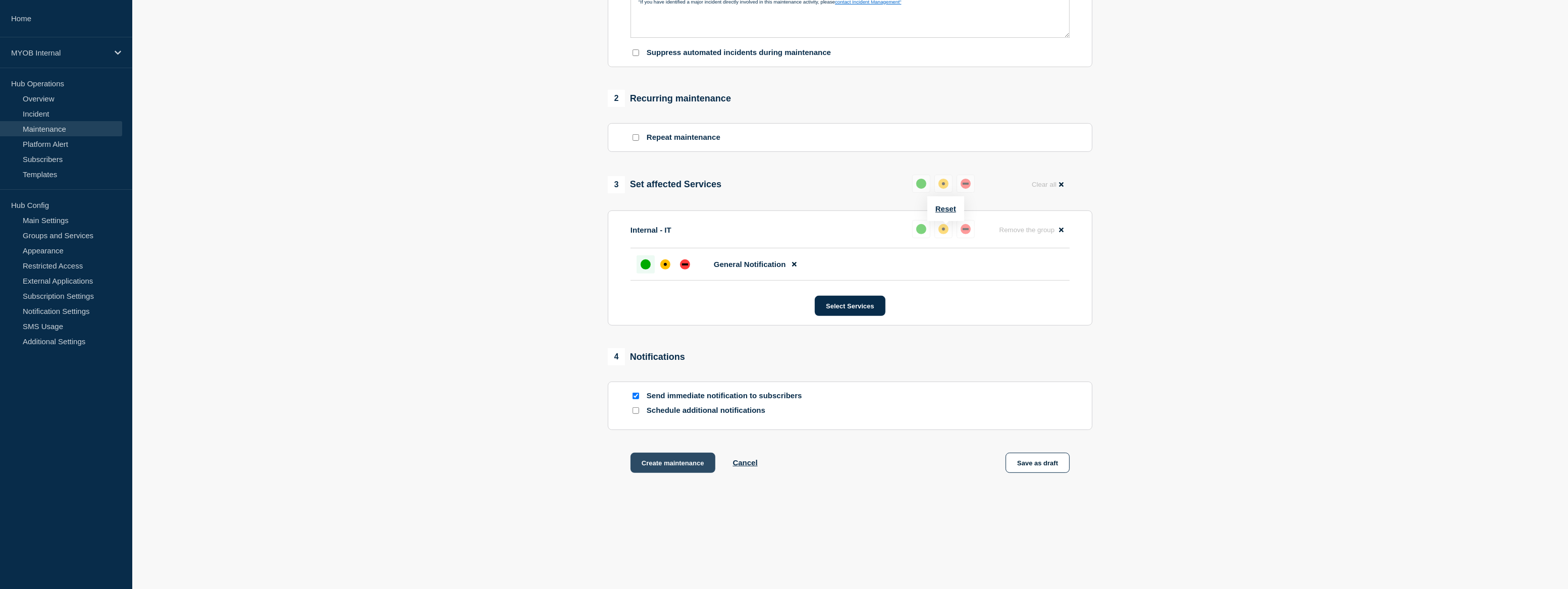
click at [699, 459] on button "Create maintenance" at bounding box center [673, 463] width 85 height 20
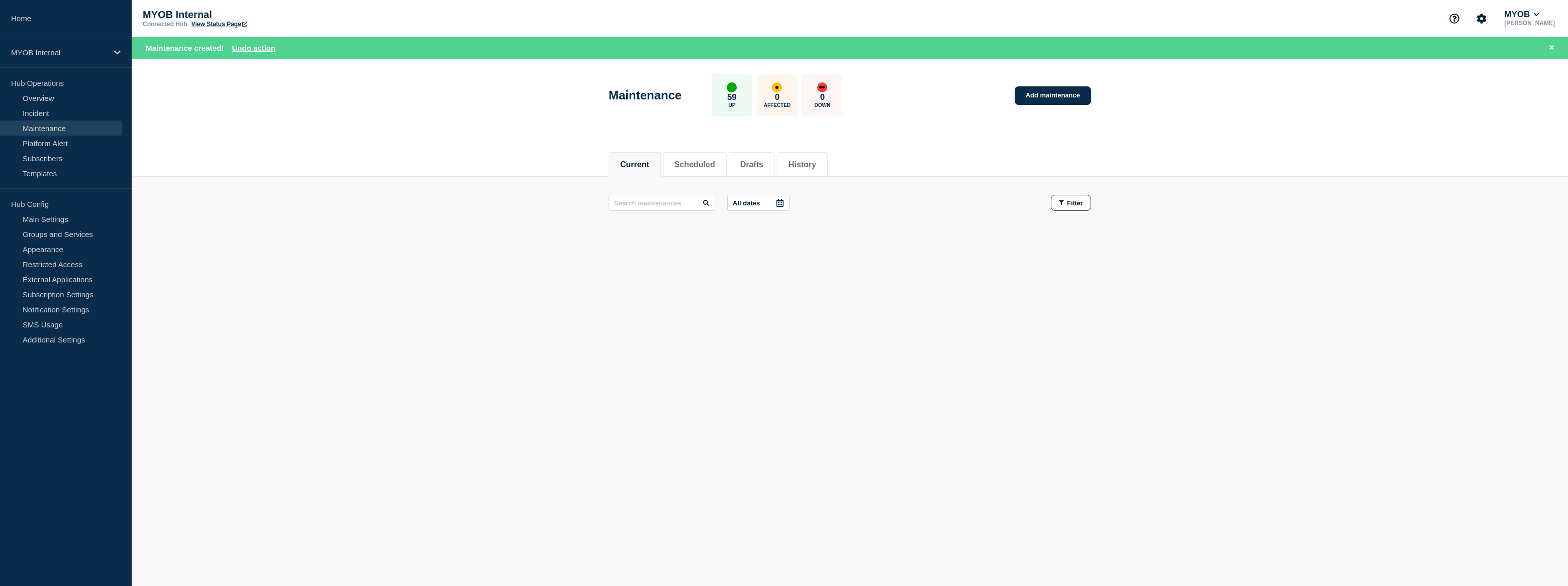
click at [225, 23] on link "View Status Page" at bounding box center [219, 23] width 56 height 7
